Goal: Browse casually: Explore the website without a specific task or goal

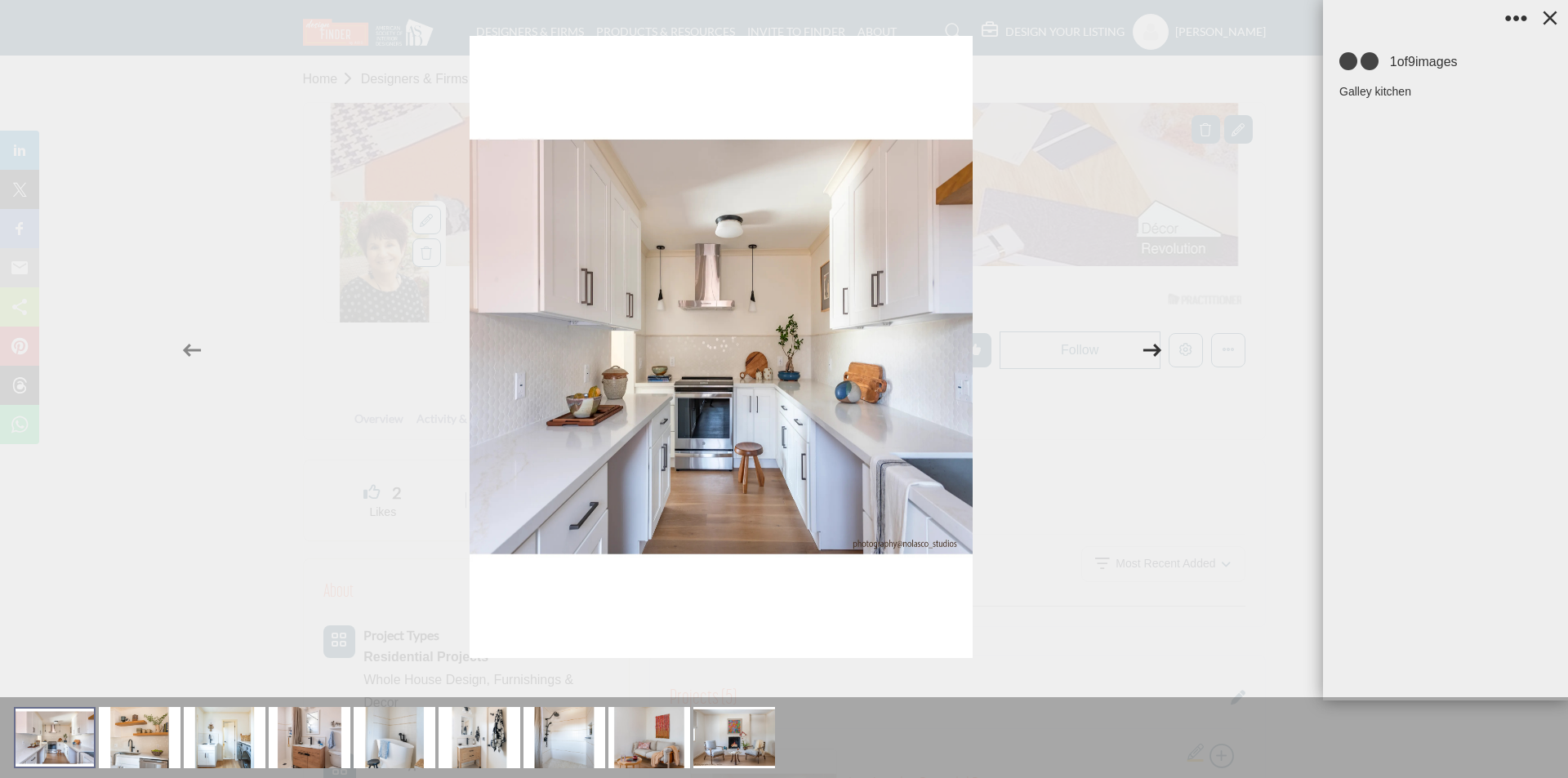
click at [1149, 349] on icon at bounding box center [1152, 350] width 18 height 13
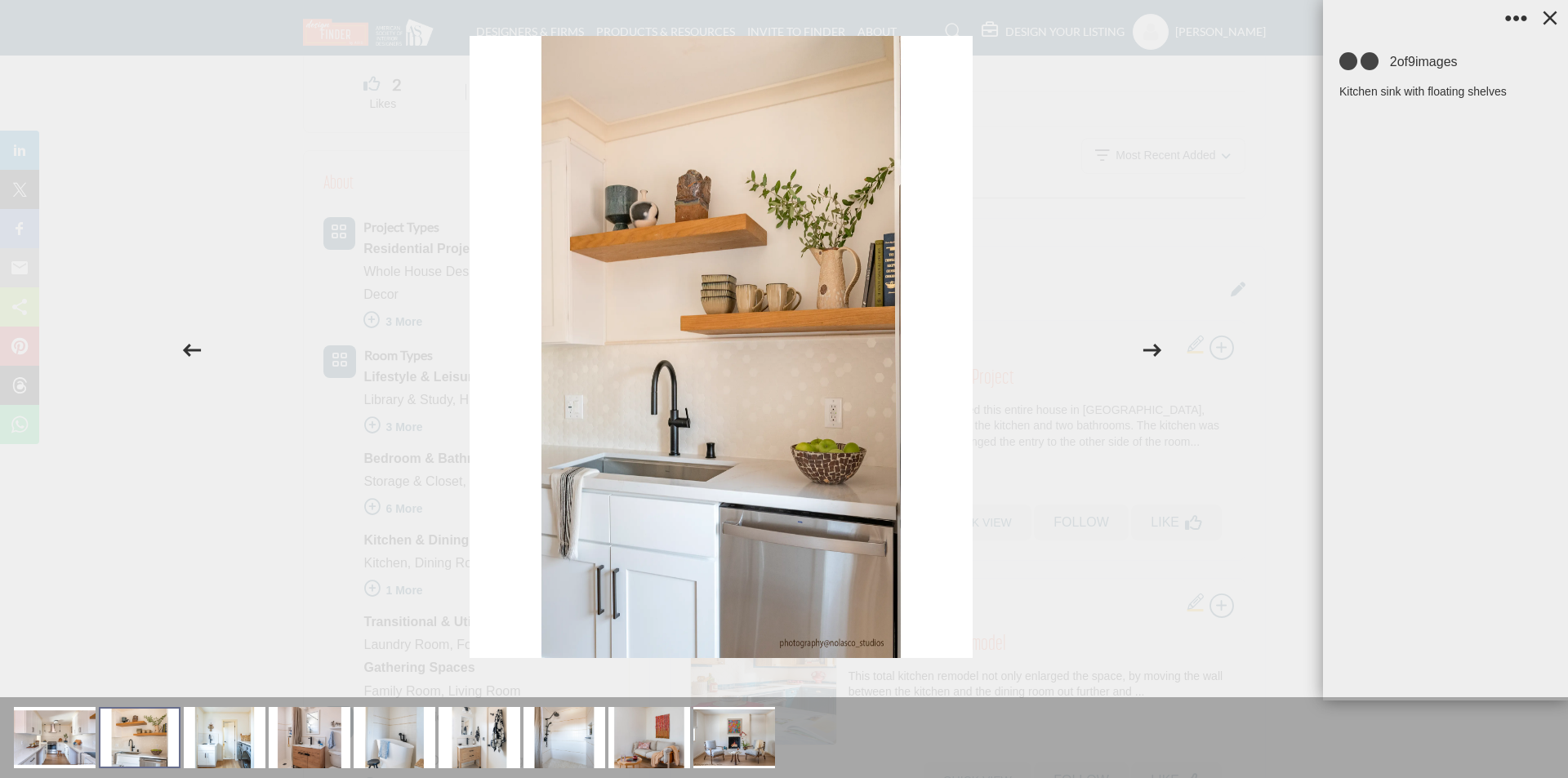
click at [1149, 349] on icon at bounding box center [1152, 350] width 18 height 13
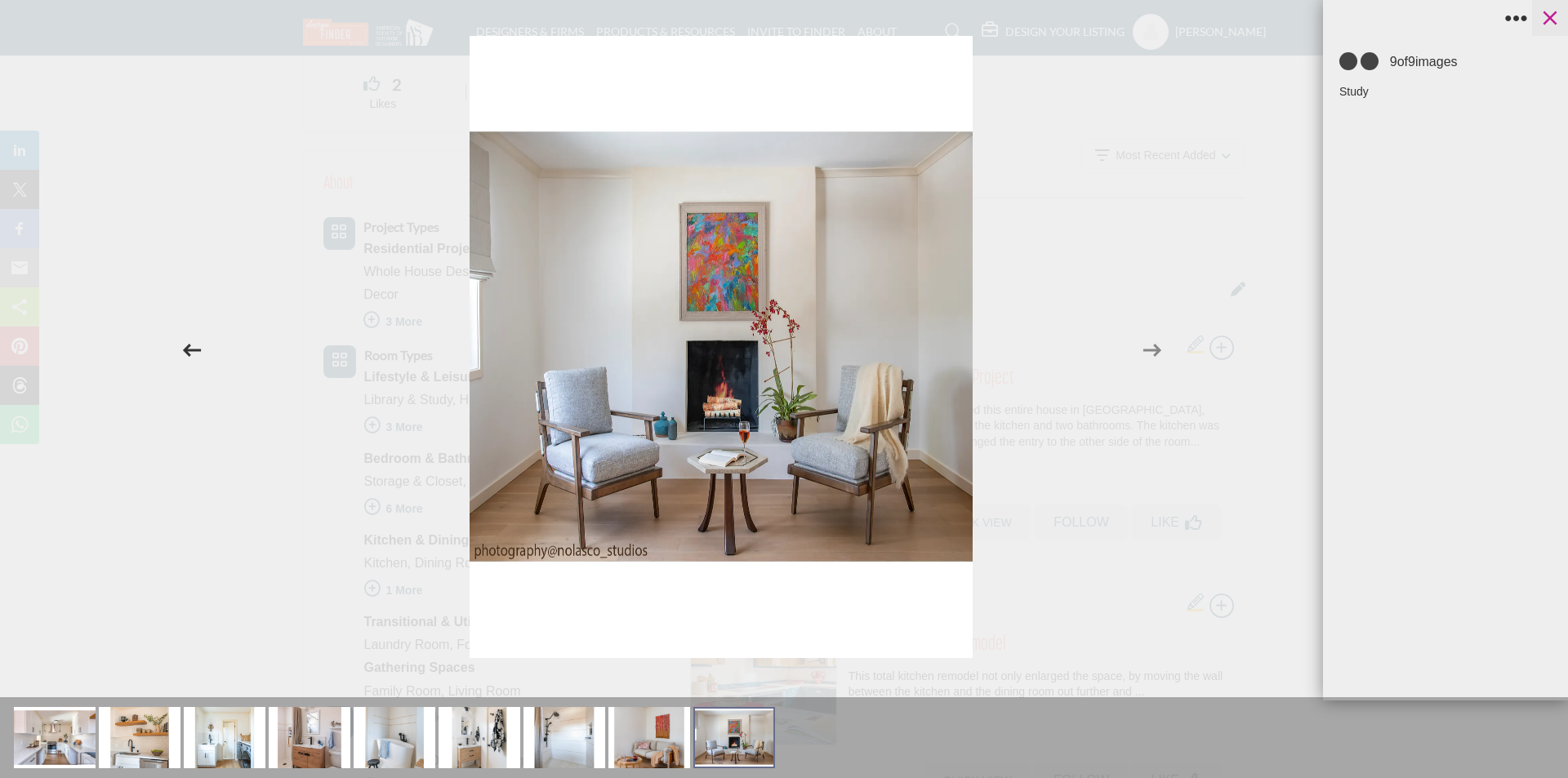
click at [1555, 21] on icon at bounding box center [1549, 17] width 24 height 24
